Goal: Find specific page/section: Locate a particular part of the current website

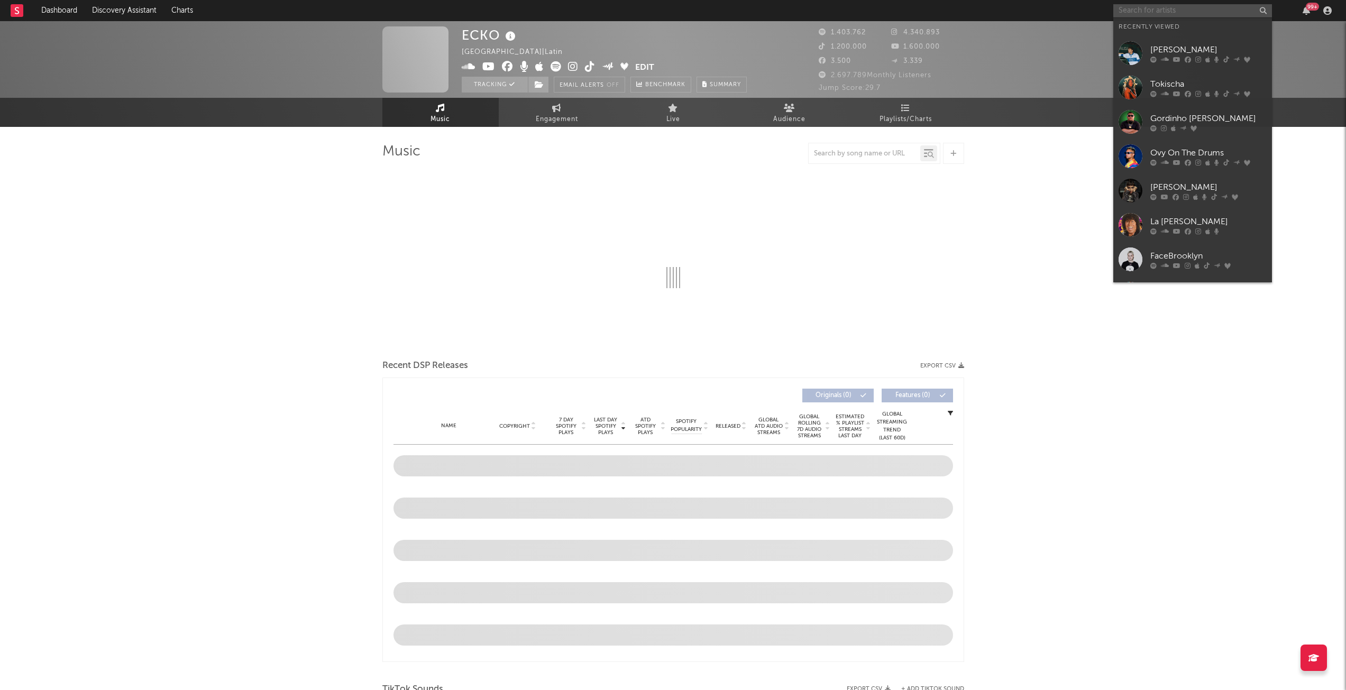
click at [1158, 10] on input "text" at bounding box center [1192, 10] width 159 height 13
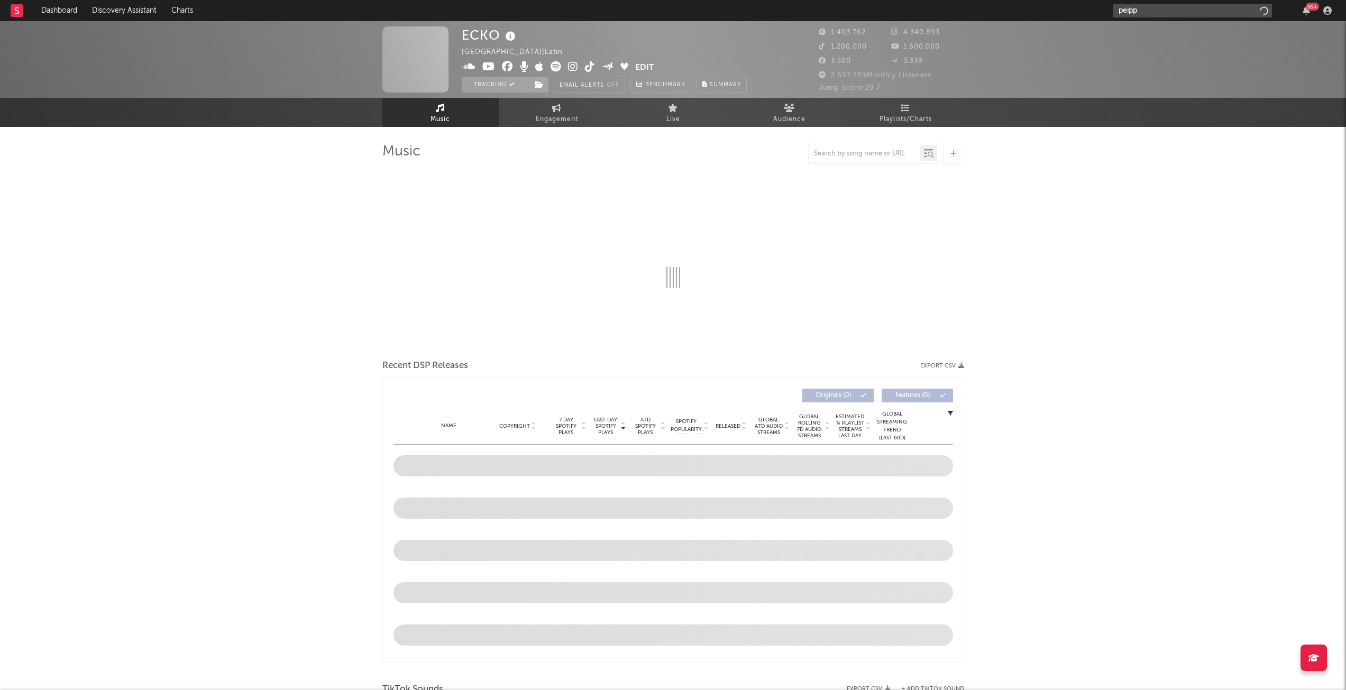
type input "peippe"
select select "6m"
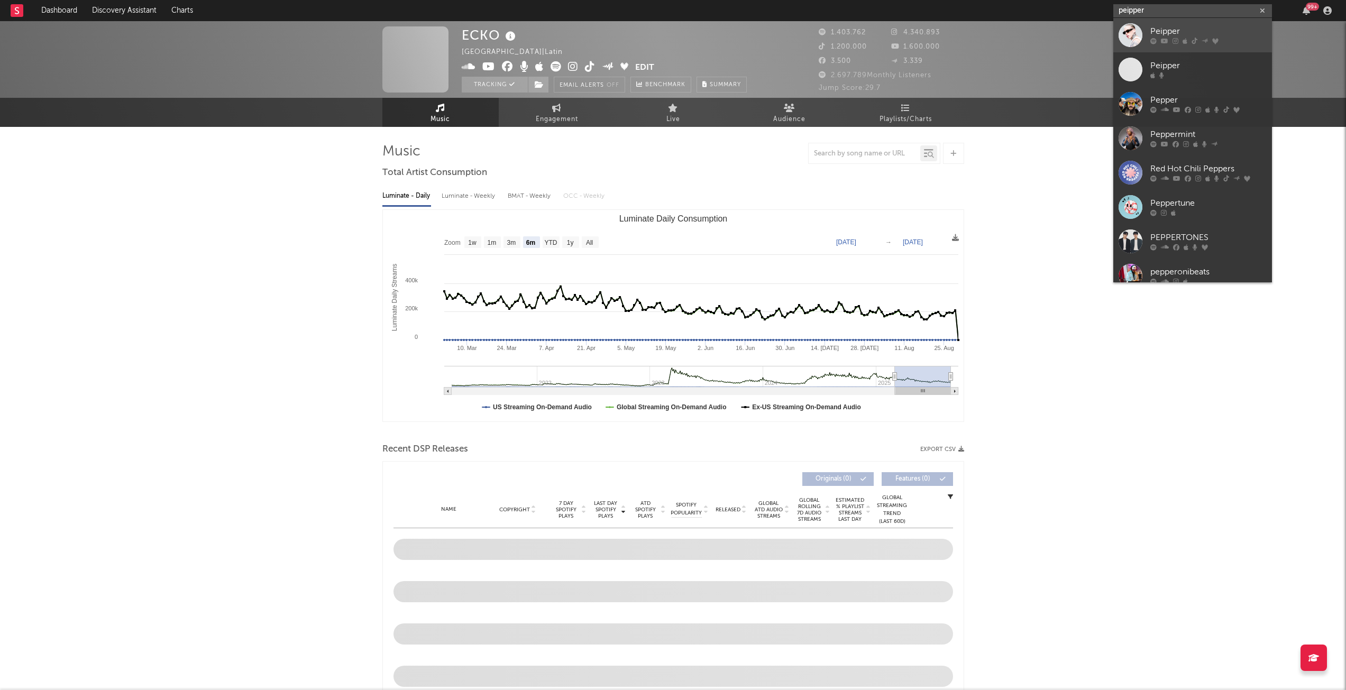
type input "peipper"
click at [1172, 33] on div "Peipper" at bounding box center [1208, 31] width 116 height 13
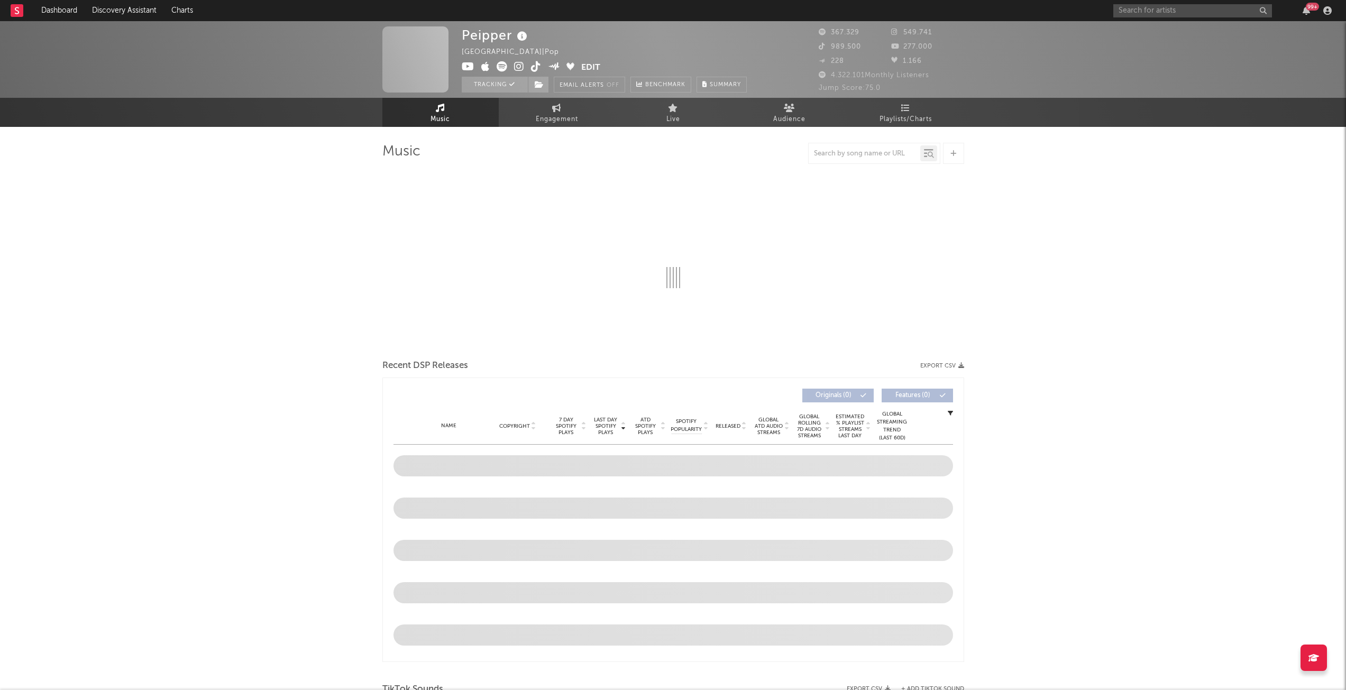
select select "6m"
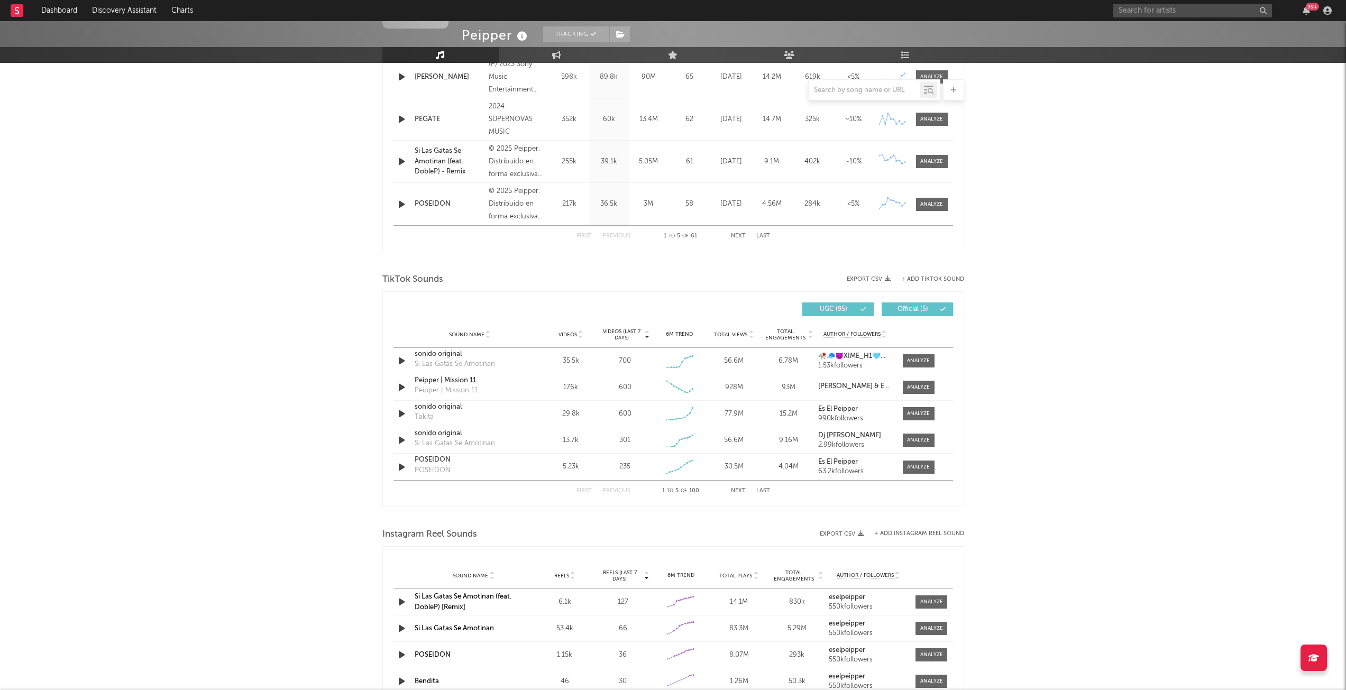
scroll to position [529, 0]
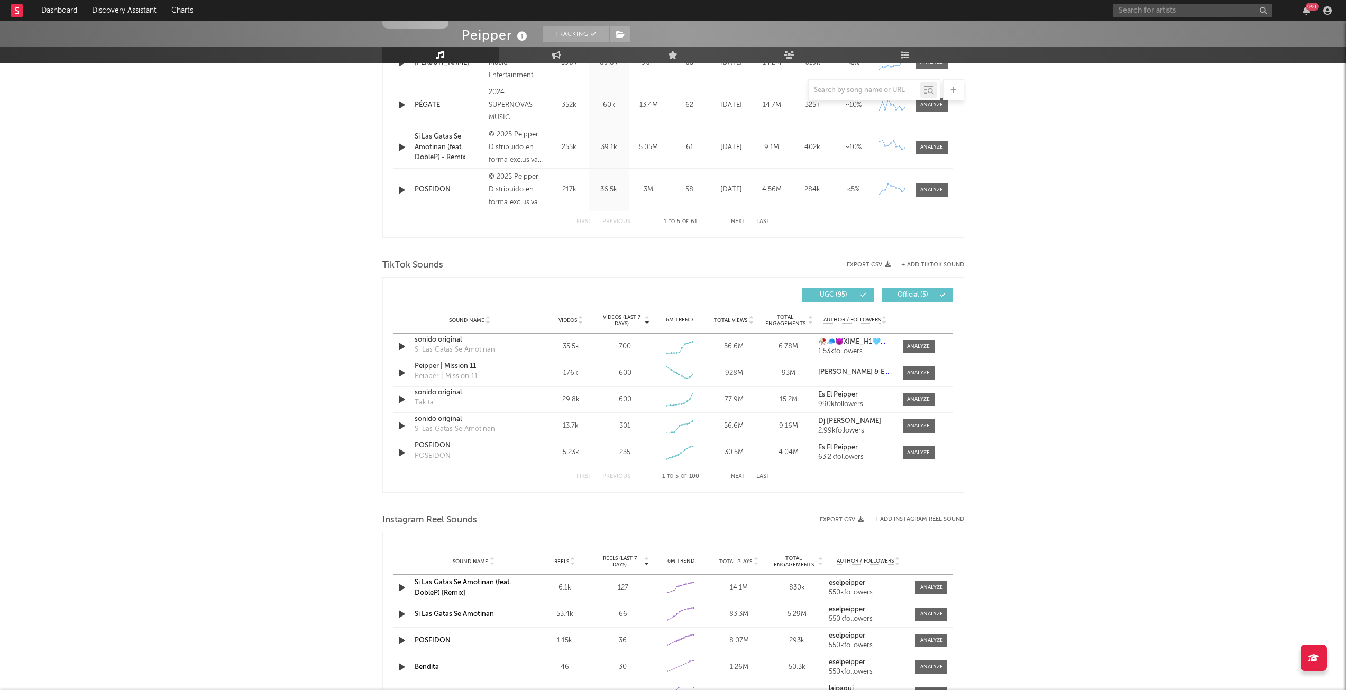
click at [735, 474] on button "Next" at bounding box center [738, 477] width 15 height 6
click at [426, 448] on div "PÉGATE" at bounding box center [470, 446] width 111 height 11
